Goal: Task Accomplishment & Management: Complete application form

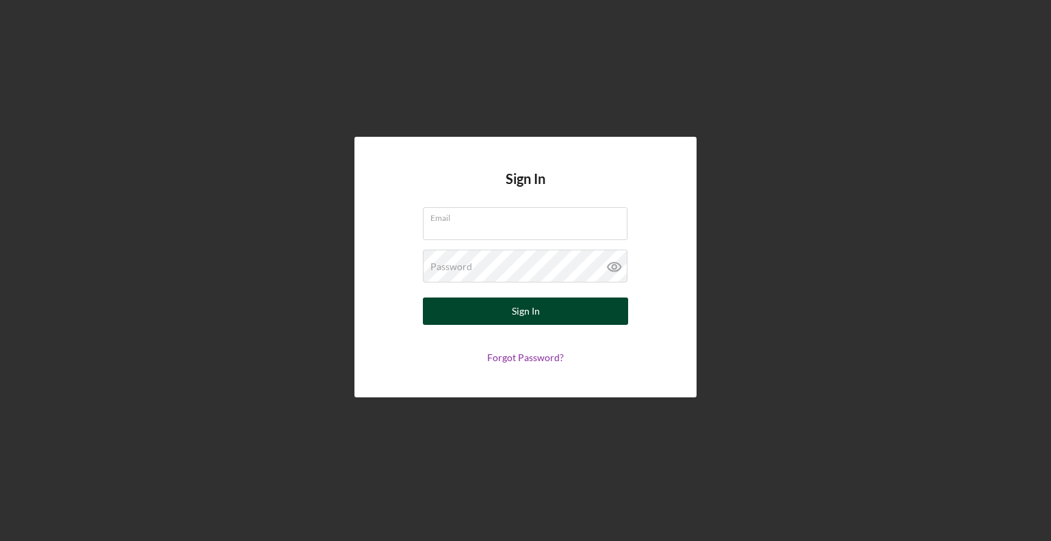
type input "[EMAIL_ADDRESS][DOMAIN_NAME]"
click at [537, 322] on div "Sign In" at bounding box center [526, 311] width 28 height 27
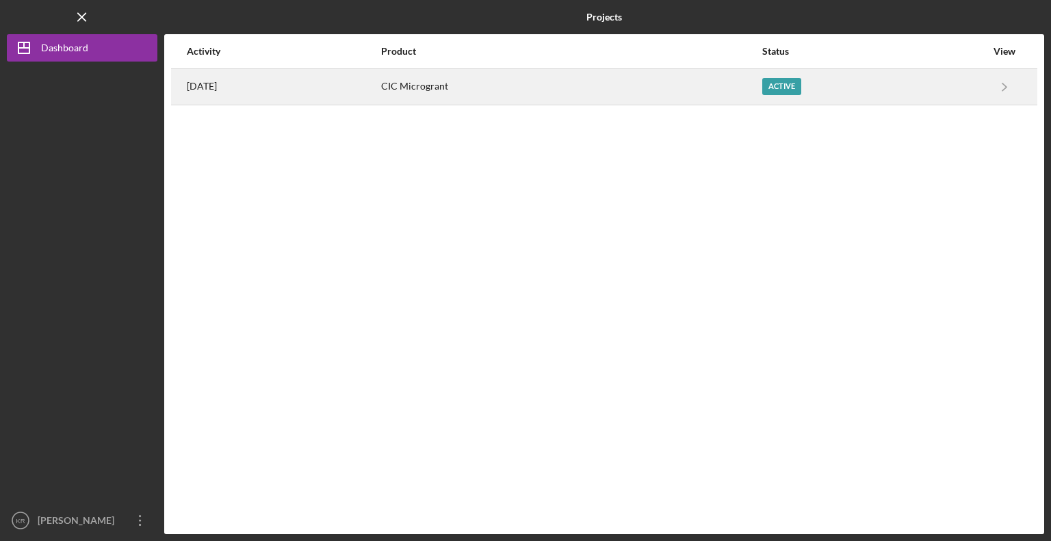
click at [954, 100] on div "Active" at bounding box center [874, 87] width 224 height 34
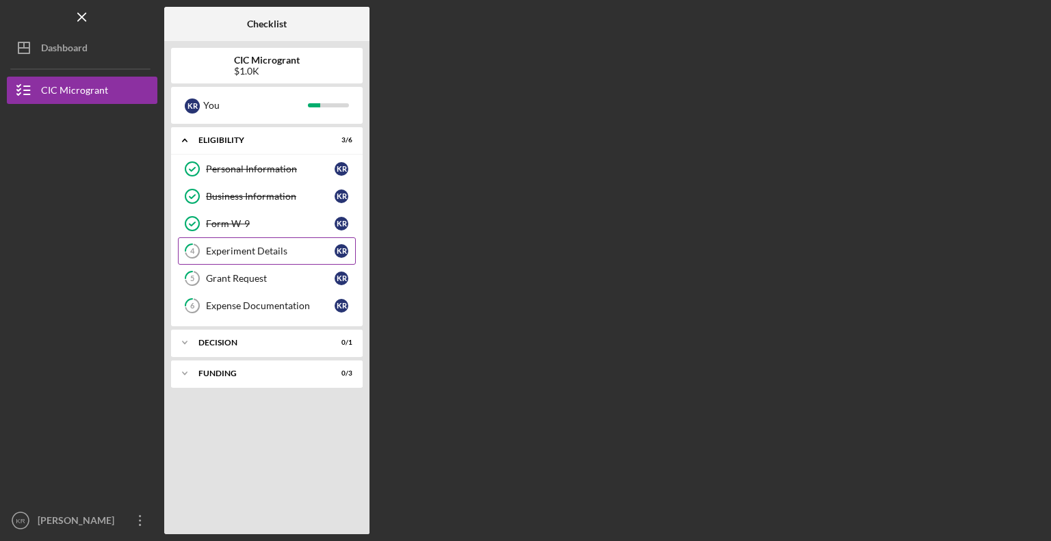
click at [293, 239] on link "4 Experiment Details K R" at bounding box center [267, 250] width 178 height 27
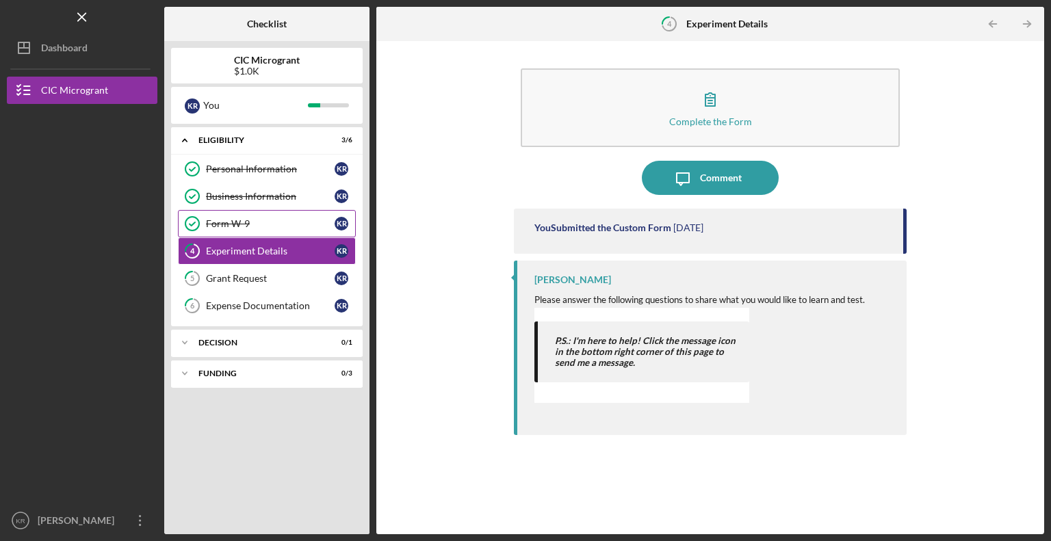
click at [255, 221] on div "Form W-9" at bounding box center [270, 223] width 129 height 11
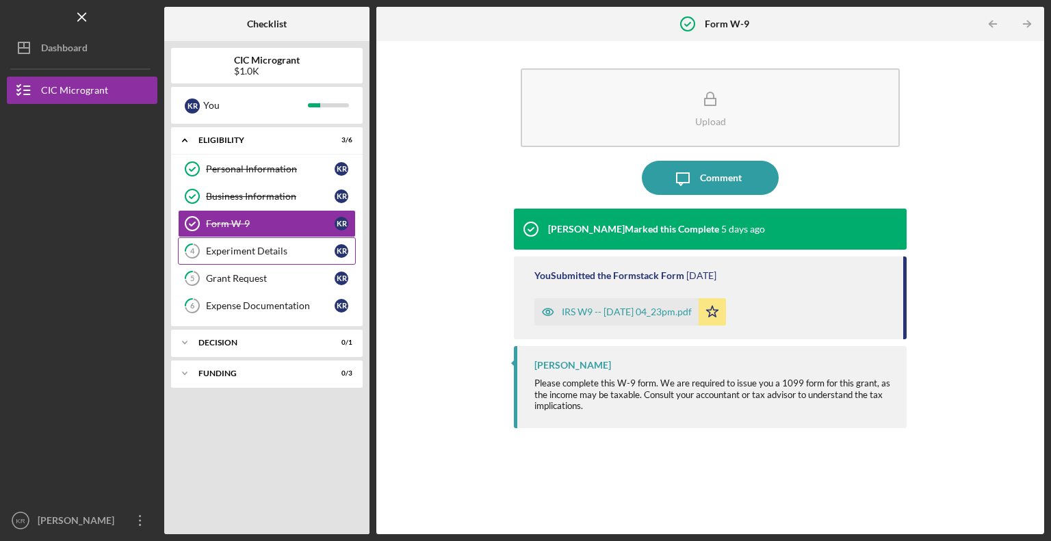
click at [261, 252] on div "Experiment Details" at bounding box center [270, 251] width 129 height 11
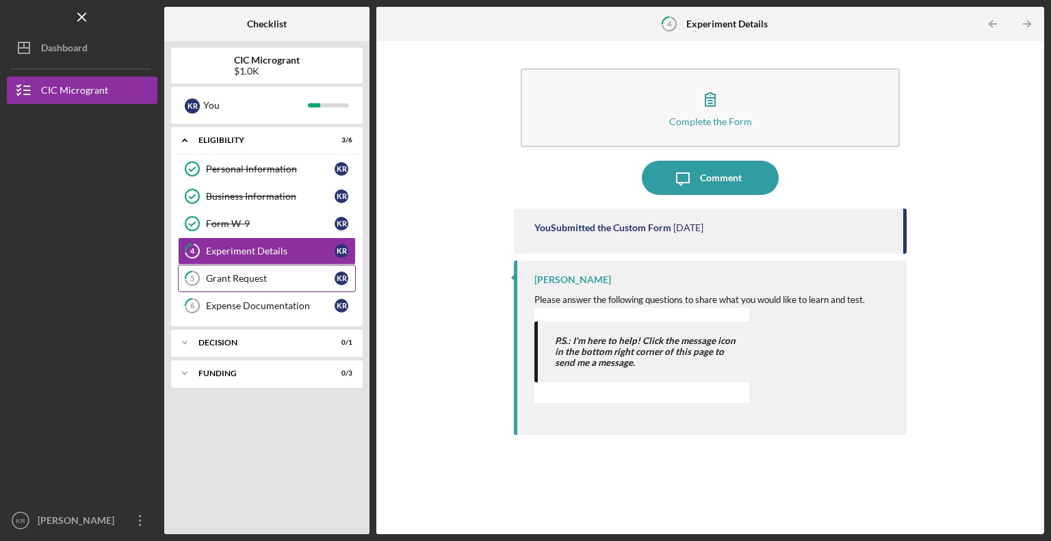
click at [263, 278] on div "Grant Request" at bounding box center [270, 278] width 129 height 11
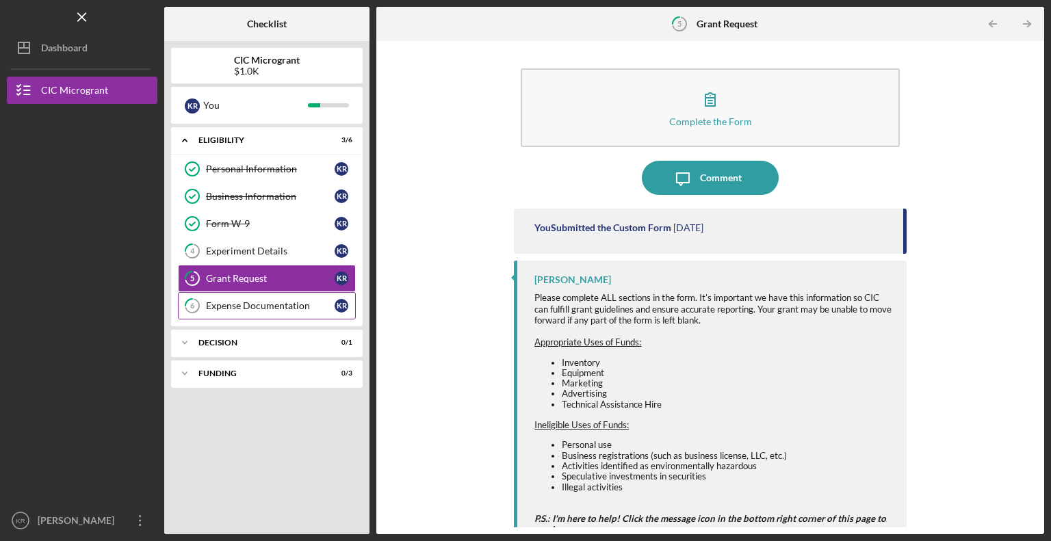
click at [263, 303] on div "Expense Documentation" at bounding box center [270, 305] width 129 height 11
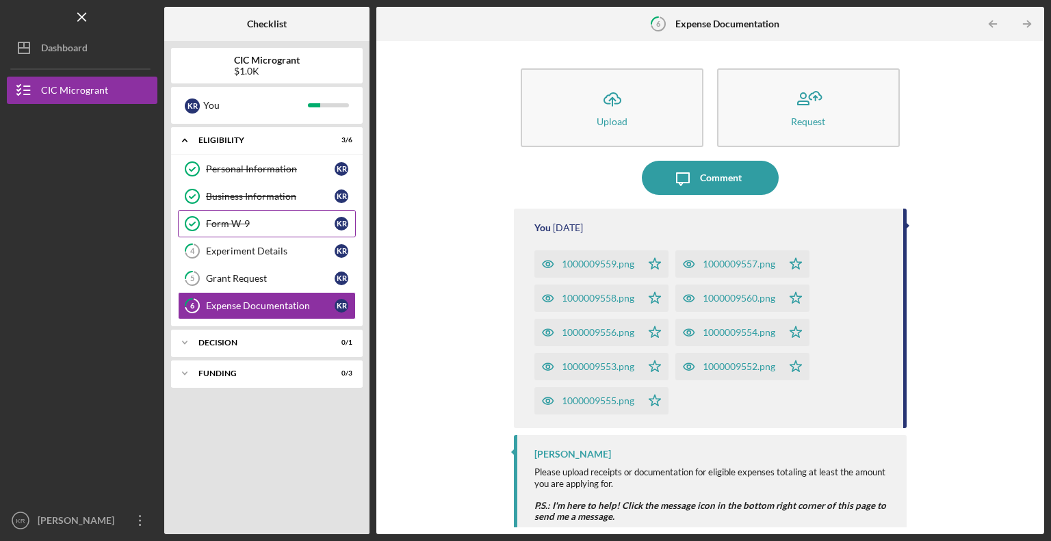
click at [268, 224] on div "Form W-9" at bounding box center [270, 223] width 129 height 11
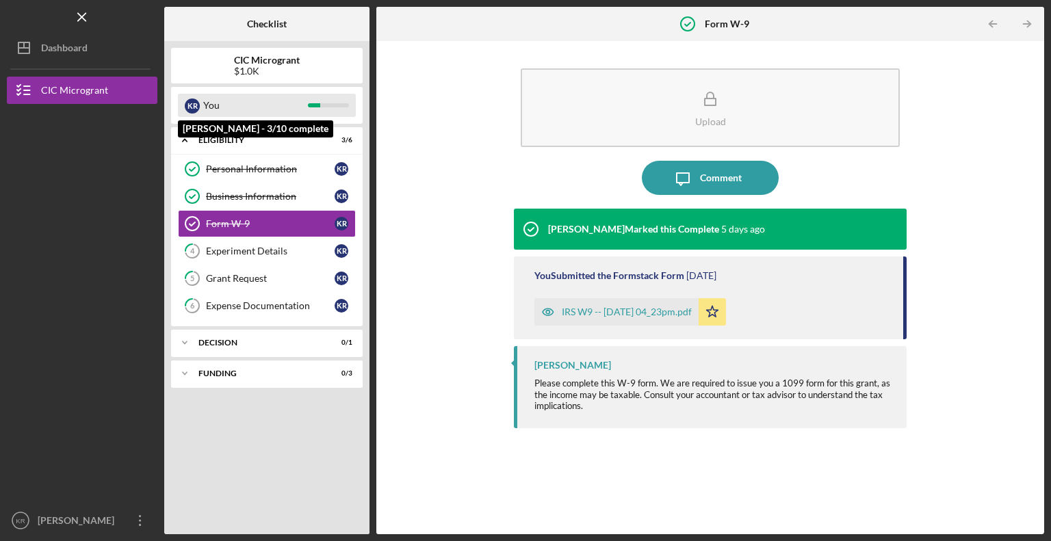
click at [313, 101] on div "K R You" at bounding box center [267, 105] width 178 height 23
